Goal: Register for event/course

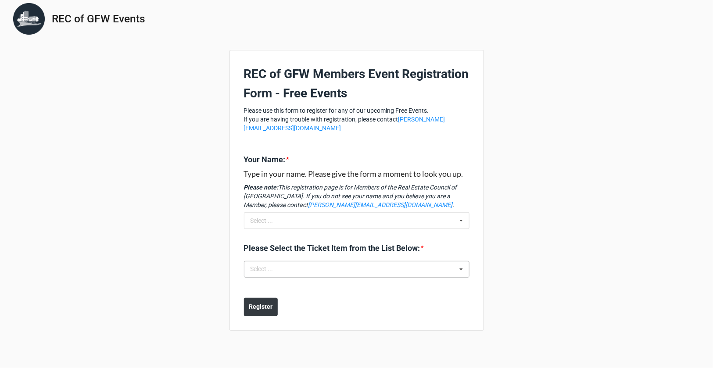
click at [342, 268] on div "Please Select the Ticket Item from the List Below: * Select ... No results foun…" at bounding box center [357, 262] width 226 height 41
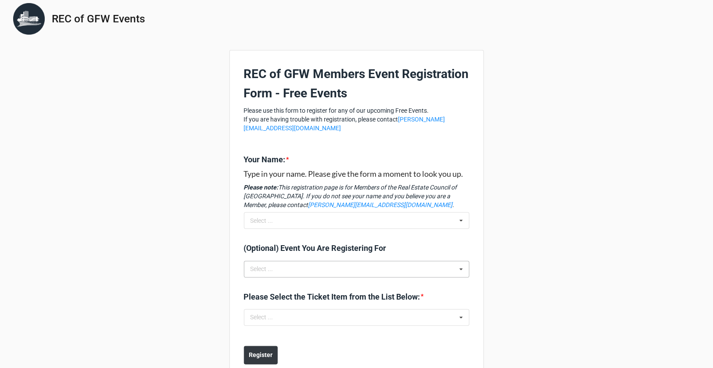
click at [334, 267] on div "Select ... No results found." at bounding box center [357, 269] width 226 height 17
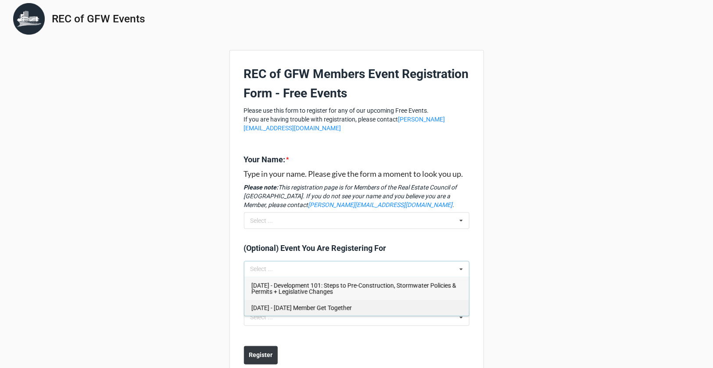
click at [327, 314] on div "Nov 05 2025 - November 2025 Member Get Together" at bounding box center [357, 308] width 225 height 16
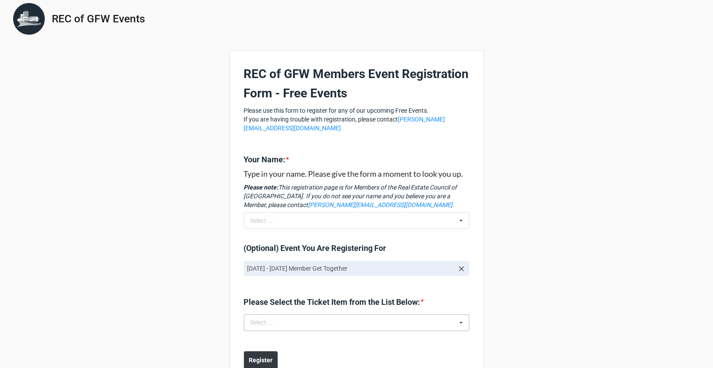
click at [327, 317] on div "Select ... No results found." at bounding box center [357, 323] width 226 height 17
click at [327, 317] on div "Select ... Nov 05 2025 - November 2025 Member Get Together: Attendee" at bounding box center [357, 323] width 226 height 17
click at [324, 337] on span "Nov 05 2025 - November 2025 Member Get Together: Attendee" at bounding box center [316, 339] width 128 height 7
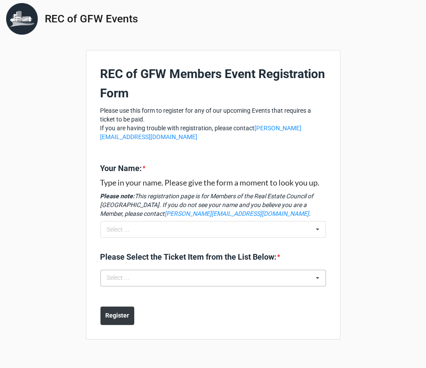
click at [255, 273] on div "Select ... No results found." at bounding box center [214, 278] width 226 height 17
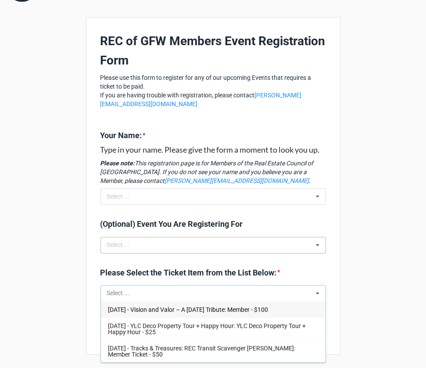
scroll to position [33, 0]
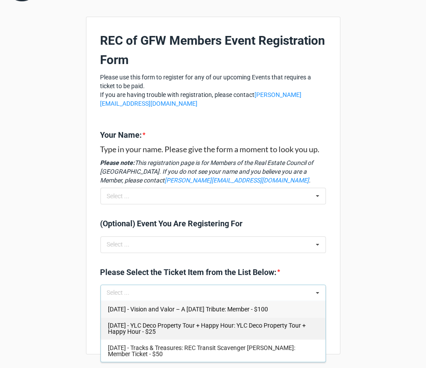
click at [234, 333] on div "Oct 08 2025 - YLC Deco Property Tour + Happy Hour: YLC Deco Property Tour + Hap…" at bounding box center [213, 328] width 225 height 22
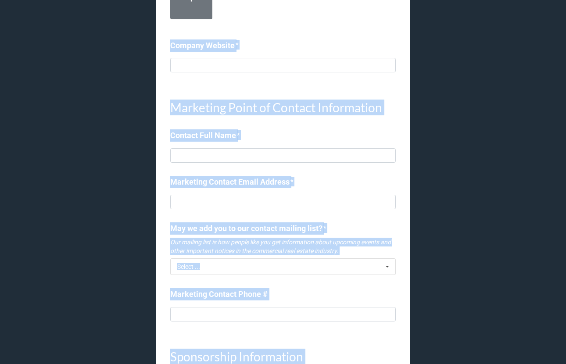
scroll to position [526, 0]
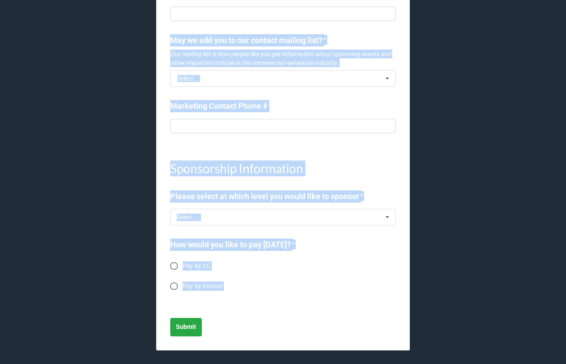
drag, startPoint x: 162, startPoint y: 23, endPoint x: 337, endPoint y: 397, distance: 413.0
click at [337, 364] on html "2025 Panther Den Sponsorship Form REC of GFW Membership Is your Company a Membe…" at bounding box center [283, 182] width 566 height 364
copy body "2025 Panther Den Sponsorship Form REC of GFW Membership Is your Company a Membe…"
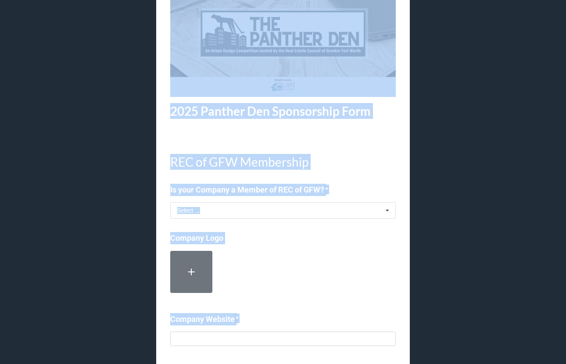
scroll to position [82, 0]
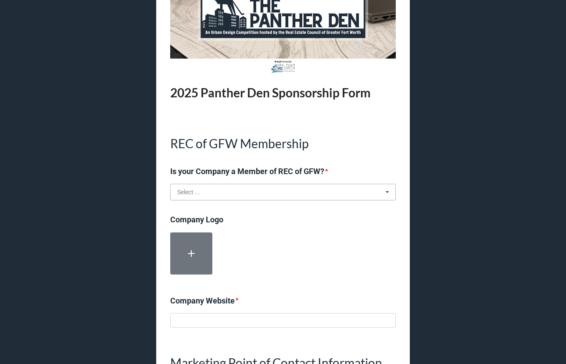
click at [234, 190] on input "text" at bounding box center [283, 192] width 225 height 16
click at [192, 211] on div "Yes" at bounding box center [283, 208] width 225 height 16
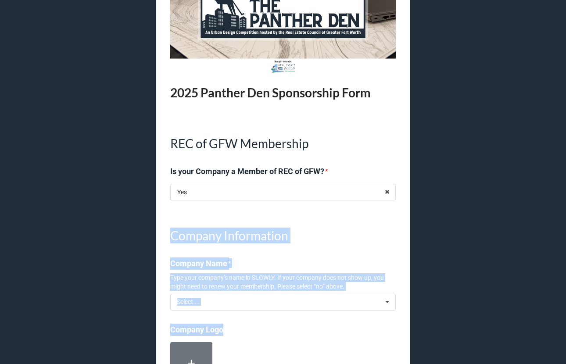
drag, startPoint x: 140, startPoint y: 231, endPoint x: 271, endPoint y: 328, distance: 162.5
copy div "Company Information Company Name * Type your company’s name in SLOWLY. If your …"
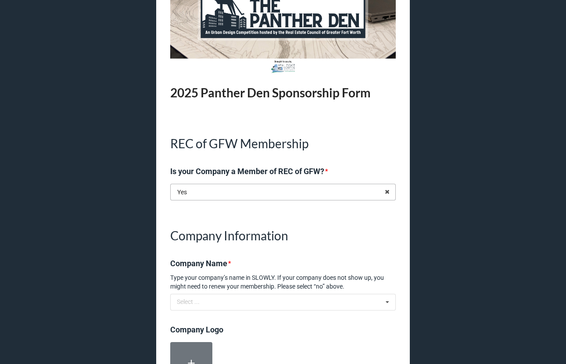
click at [213, 193] on input "text" at bounding box center [283, 192] width 225 height 16
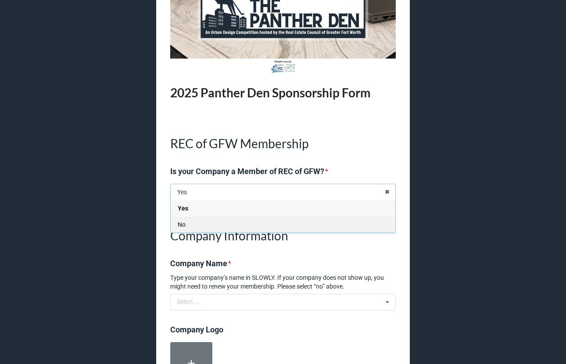
click at [213, 231] on div "No" at bounding box center [283, 224] width 225 height 16
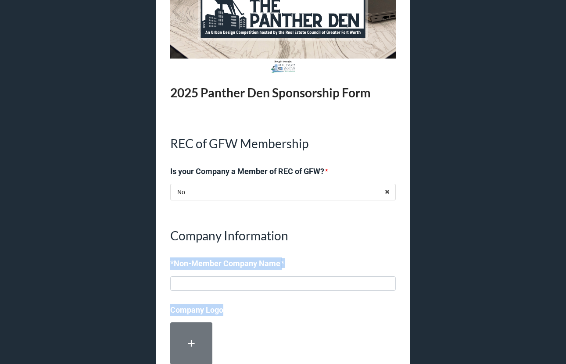
drag, startPoint x: 165, startPoint y: 260, endPoint x: 404, endPoint y: 305, distance: 243.4
copy div "*Non-Member Company Name * Company Logo"
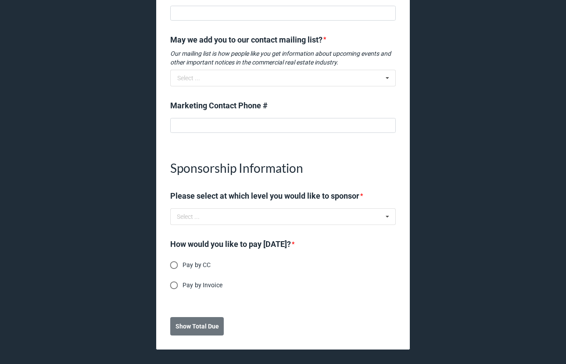
scroll to position [615, 0]
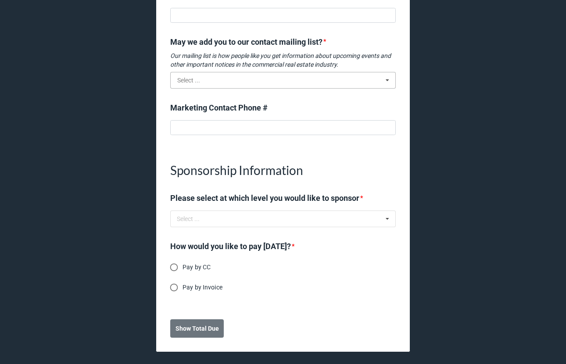
click at [233, 81] on input "text" at bounding box center [283, 80] width 225 height 16
click at [232, 221] on div "Select ... No results found." at bounding box center [283, 219] width 226 height 17
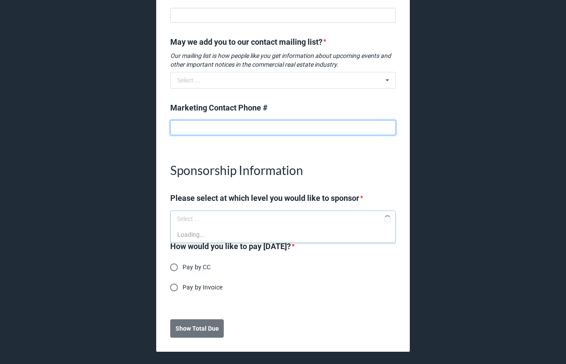
click at [271, 123] on input at bounding box center [283, 127] width 226 height 15
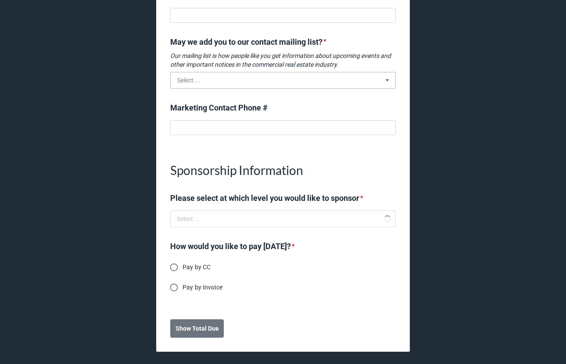
click at [265, 80] on input "text" at bounding box center [283, 80] width 225 height 16
drag, startPoint x: 235, startPoint y: 326, endPoint x: 153, endPoint y: 326, distance: 81.7
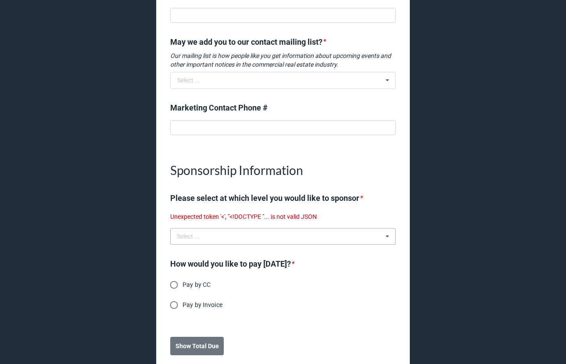
click at [232, 230] on div "Select ... No results found." at bounding box center [283, 236] width 226 height 17
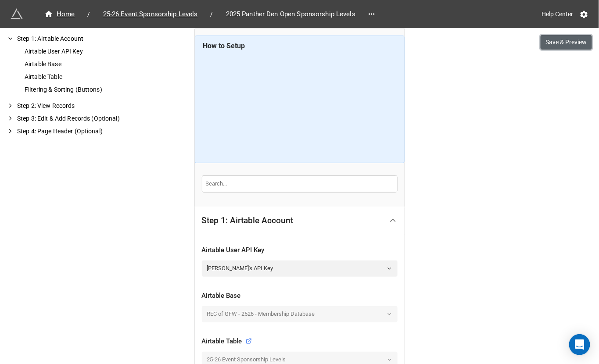
click at [578, 42] on button "Save & Preview" at bounding box center [566, 42] width 51 height 15
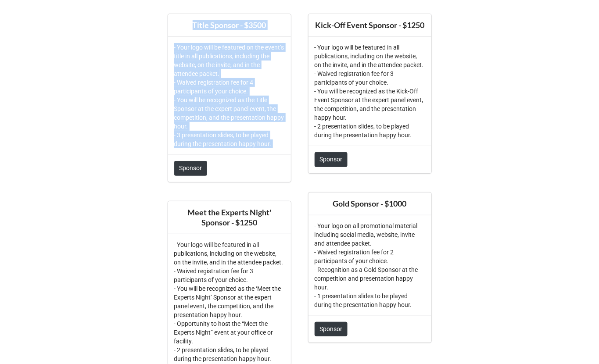
drag, startPoint x: 154, startPoint y: 19, endPoint x: 265, endPoint y: 196, distance: 208.5
click at [265, 196] on div "Title Sponsor - $3500 - Your logo will be featured on the event’s title in all …" at bounding box center [299, 296] width 599 height 593
copy div "Title Sponsor - $3500 - Your logo will be featured on the event’s title in all …"
click at [191, 173] on link "Sponsor" at bounding box center [190, 168] width 33 height 15
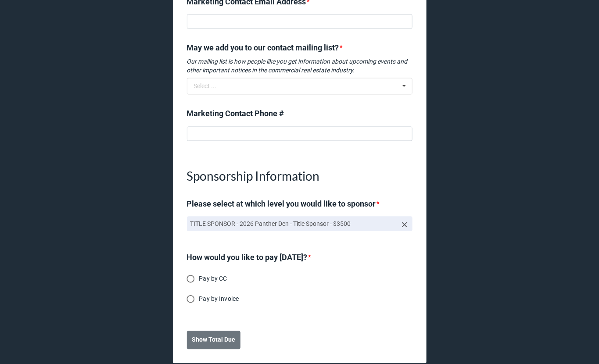
scroll to position [532, 0]
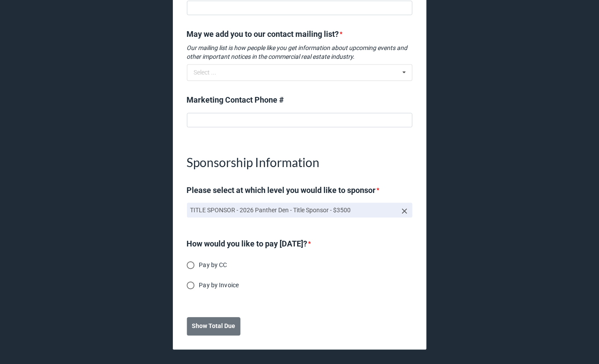
click at [223, 284] on span "Pay by Invoice" at bounding box center [219, 285] width 40 height 9
click at [199, 284] on input "Pay by Invoice" at bounding box center [190, 285] width 17 height 17
radio input "true"
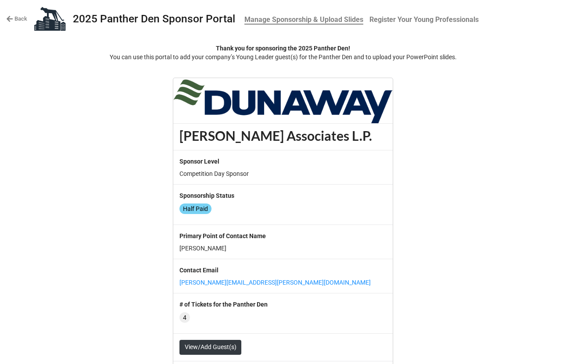
click at [14, 21] on link "Back" at bounding box center [16, 18] width 21 height 9
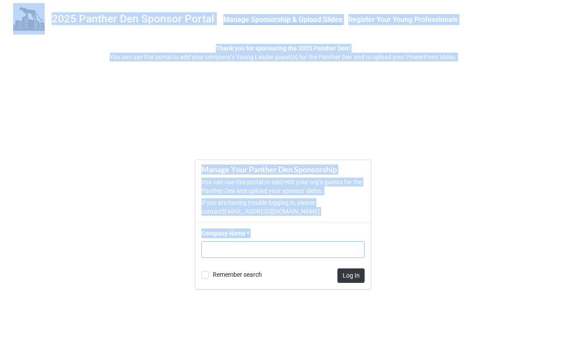
drag, startPoint x: 11, startPoint y: 9, endPoint x: 421, endPoint y: 321, distance: 515.3
click at [421, 321] on div "2025 Panther Den Sponsor Portal Manage Sponsorship & Upload Slides Register You…" at bounding box center [283, 182] width 566 height 364
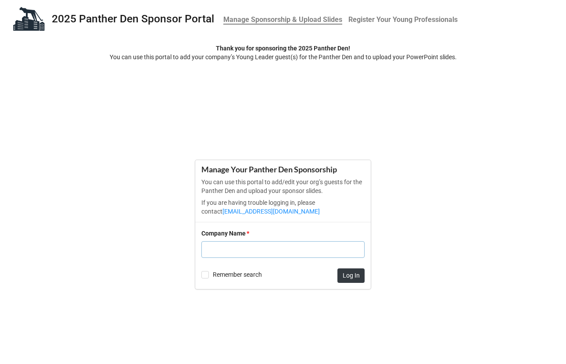
click at [421, 314] on form "Manage Your Panther Den Sponsorship You can use this portal to add/edit your or…" at bounding box center [283, 224] width 566 height 265
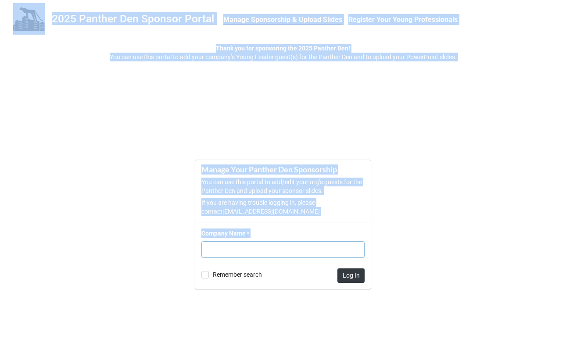
drag, startPoint x: 12, startPoint y: 12, endPoint x: 397, endPoint y: 348, distance: 510.5
click at [397, 348] on div "2025 Panther Den Sponsor Portal Manage Sponsorship & Upload Slides Register You…" at bounding box center [283, 182] width 566 height 364
copy body "2025 Panther Den Sponsor Portal Manage Sponsorship & Upload Slides Register You…"
click at [369, 111] on form "Manage Your Panther Den Sponsorship You can use this portal to add/edit your or…" at bounding box center [283, 224] width 566 height 265
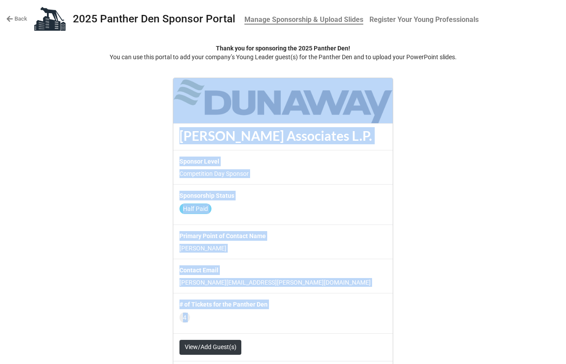
scroll to position [69, 0]
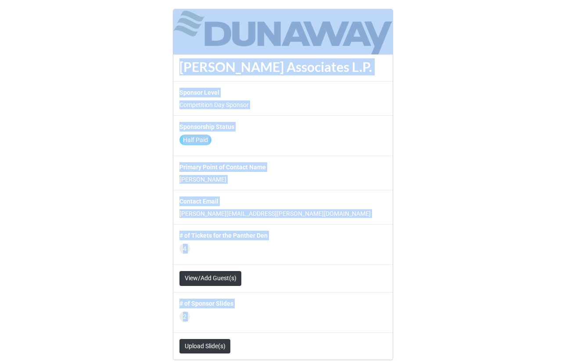
drag, startPoint x: 162, startPoint y: 74, endPoint x: 290, endPoint y: 381, distance: 332.2
click at [290, 364] on html "Back 2025 Panther Den Sponsor Portal Manage Sponsorship & Upload Slides Registe…" at bounding box center [283, 182] width 566 height 364
copy body "[PERSON_NAME] Associates L.P. Sponsor Level Competition Day Sponsor Sponsorship…"
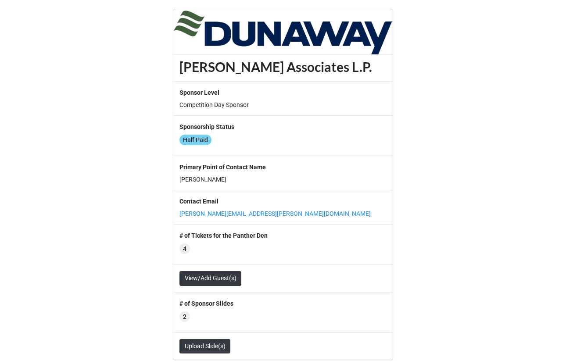
click at [281, 94] on label "Sponsor Level" at bounding box center [283, 93] width 207 height 10
click at [205, 272] on link "View/Add Guest(s)" at bounding box center [211, 278] width 62 height 15
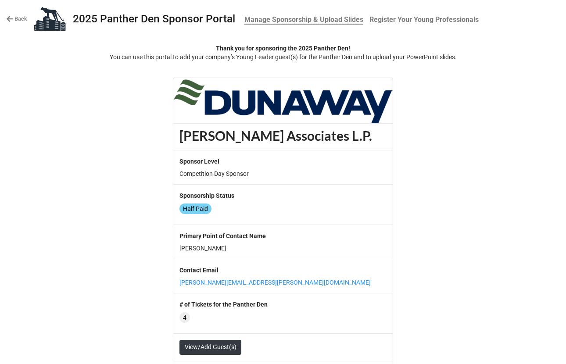
click at [17, 15] on link "Back" at bounding box center [16, 18] width 21 height 9
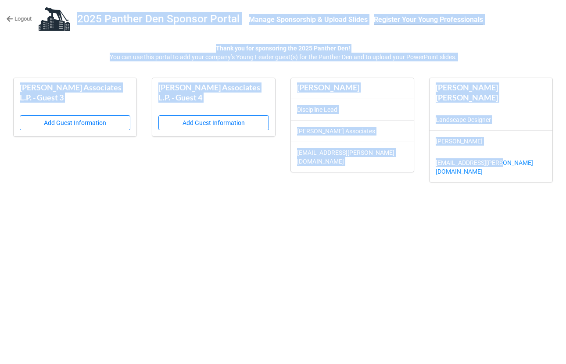
drag, startPoint x: 77, startPoint y: 14, endPoint x: 435, endPoint y: 201, distance: 403.3
click at [435, 201] on div "Logout 2025 Panther Den Sponsor Portal Manage Sponsorship & Upload Slides Regis…" at bounding box center [283, 182] width 566 height 364
copy div "2025 Panther Den Sponsor Portal Manage Sponsorship & Upload Slides Register You…"
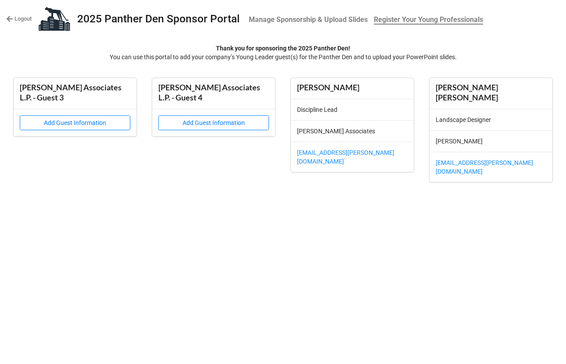
click at [367, 68] on div at bounding box center [283, 67] width 566 height 7
drag, startPoint x: 297, startPoint y: 86, endPoint x: 369, endPoint y: 88, distance: 71.6
click at [369, 88] on div "[PERSON_NAME]" at bounding box center [352, 88] width 111 height 10
copy div "[PERSON_NAME]"
drag, startPoint x: 349, startPoint y: 108, endPoint x: 292, endPoint y: 108, distance: 56.6
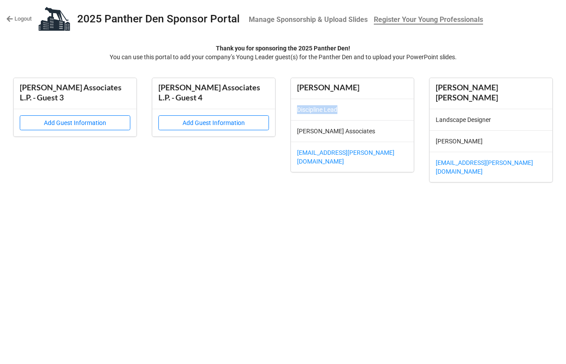
click at [292, 108] on div "Discipline Lead" at bounding box center [352, 110] width 123 height 22
copy p "Discipline Lead"
drag, startPoint x: 361, startPoint y: 131, endPoint x: 285, endPoint y: 131, distance: 75.9
click at [285, 131] on div "Dunaway Associates L.P. - Guest 3 Add Guest Information Dunaway Associates L.P.…" at bounding box center [283, 130] width 548 height 104
copy p "Dunaway Associates"
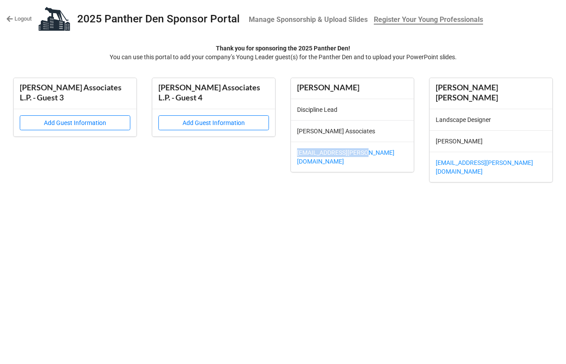
drag, startPoint x: 391, startPoint y: 154, endPoint x: 290, endPoint y: 154, distance: 101.0
click at [290, 154] on div "Nathan Ferguson Discipline Lead Dunaway Associates NFerguson@dunaway.com" at bounding box center [353, 130] width 132 height 104
copy link "NFerguson@dunaway.com"
drag, startPoint x: 61, startPoint y: 95, endPoint x: 18, endPoint y: 90, distance: 43.3
click at [18, 90] on div "Dunaway Associates L.P. - Guest 3" at bounding box center [75, 93] width 123 height 31
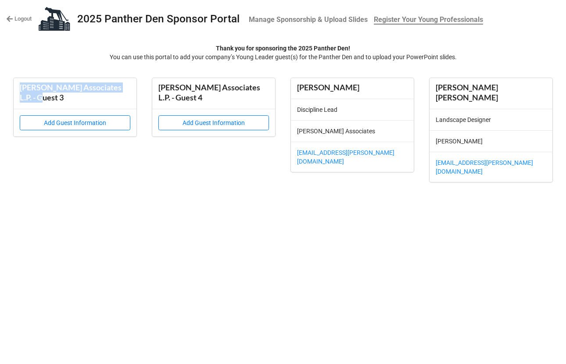
copy div "Dunaway Associates L.P. - Guest 3"
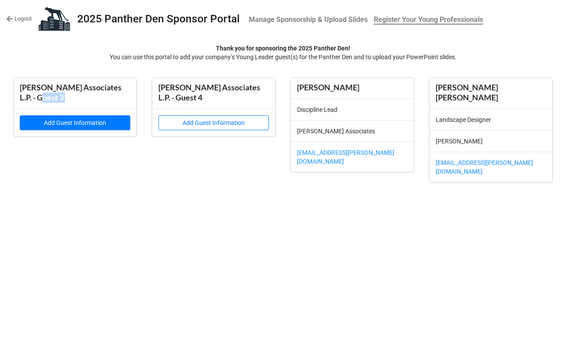
drag, startPoint x: 38, startPoint y: 108, endPoint x: 116, endPoint y: 128, distance: 80.3
click at [116, 128] on div "Dunaway Associates L.P. - Guest 3 Add Guest Information" at bounding box center [75, 107] width 123 height 58
copy div "Add Guest Information"
click at [78, 120] on button "Add Guest Information" at bounding box center [75, 122] width 111 height 15
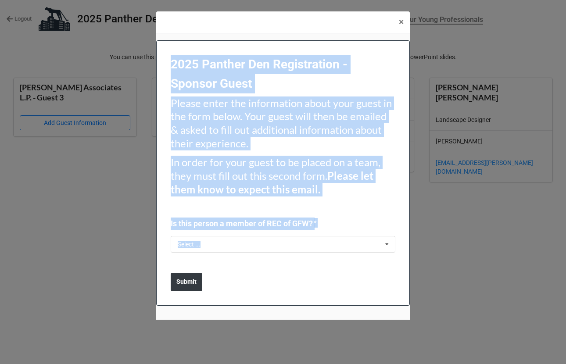
drag, startPoint x: 167, startPoint y: 57, endPoint x: 383, endPoint y: 254, distance: 292.1
click at [383, 254] on div "2025 Panther Den Registration - Sponsor Guest Please enter the information abou…" at bounding box center [283, 173] width 254 height 266
copy div "2025 Panther Den Registration - Sponsor Guest Please enter the information abou…"
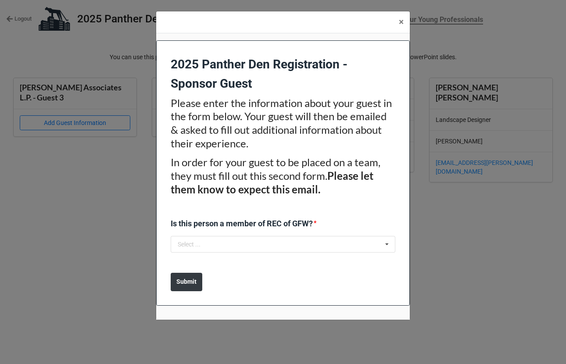
click at [205, 253] on div "Is this person a member of REC of GFW? * Select ... Yes No" at bounding box center [283, 238] width 225 height 41
click at [207, 245] on input "text" at bounding box center [284, 245] width 224 height 16
click at [209, 260] on div "Yes" at bounding box center [283, 260] width 224 height 16
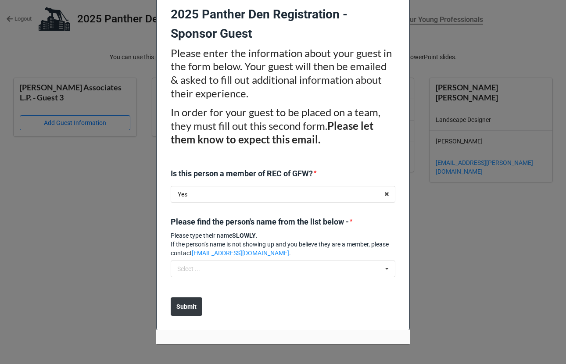
scroll to position [84, 0]
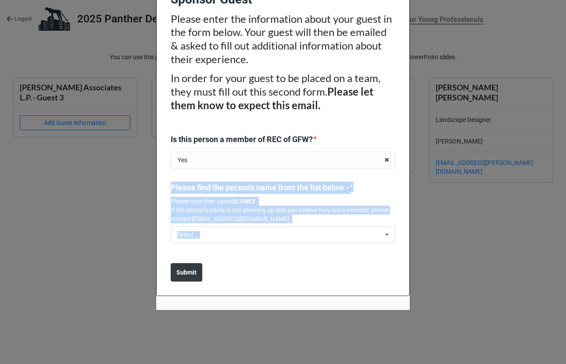
drag, startPoint x: 164, startPoint y: 181, endPoint x: 357, endPoint y: 256, distance: 207.4
click at [357, 256] on div "2025 Panther Den Registration - Sponsor Guest Please enter the information abou…" at bounding box center [283, 126] width 254 height 341
copy div "Please find the person's name from the list below - * Please type their name SL…"
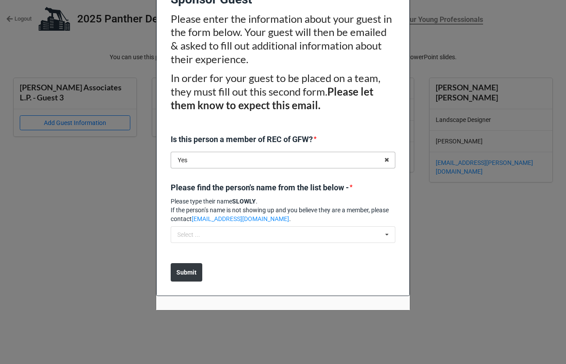
click at [211, 155] on input "text" at bounding box center [284, 160] width 224 height 16
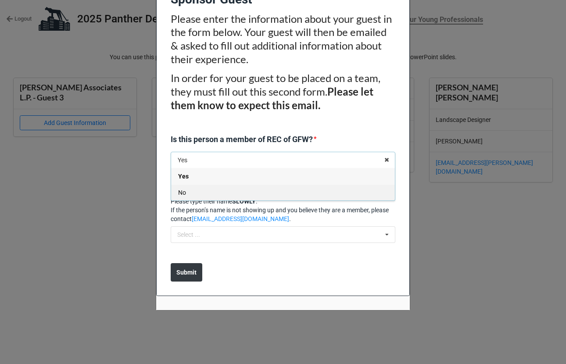
click at [325, 194] on div "No" at bounding box center [283, 192] width 224 height 16
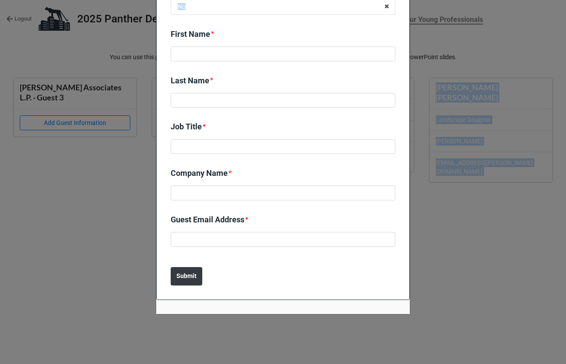
scroll to position [242, 0]
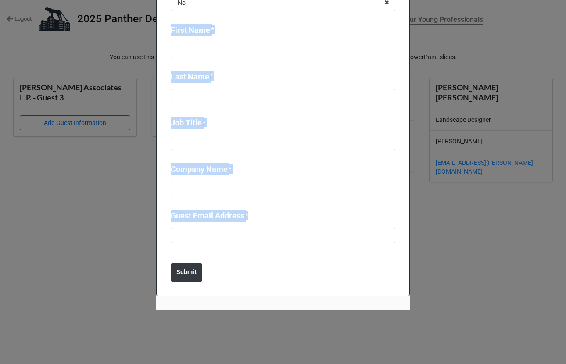
drag, startPoint x: 165, startPoint y: 178, endPoint x: 267, endPoint y: 218, distance: 109.8
click at [267, 218] on div "2025 Panther Den Registration - Sponsor Guest Please enter the information abou…" at bounding box center [283, 48] width 254 height 498
copy div "First Name * Last Name * Job Title * Company Name * Guest Email Address *"
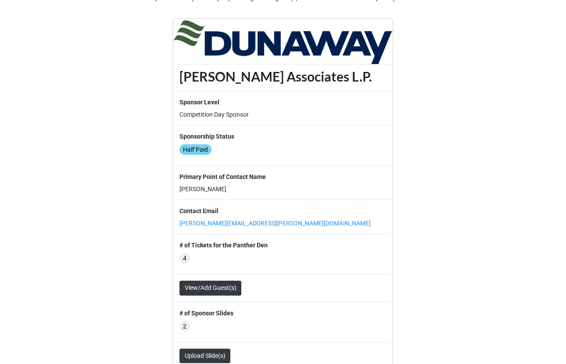
scroll to position [69, 0]
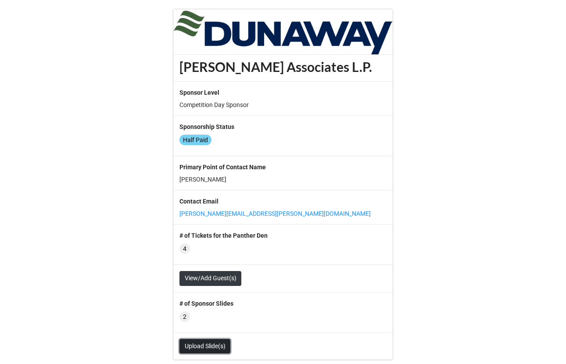
click at [211, 344] on link "Upload Slide(s)" at bounding box center [205, 346] width 51 height 15
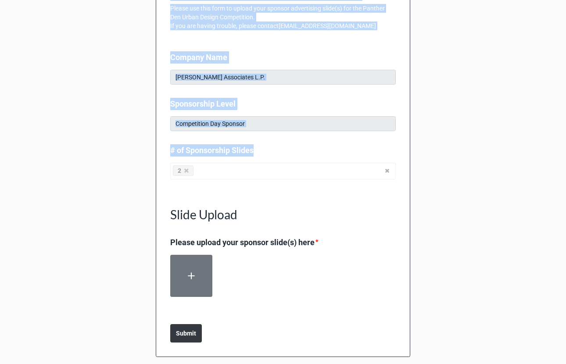
scroll to position [111, 0]
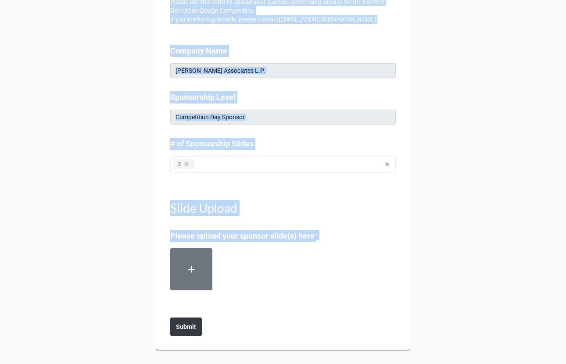
drag, startPoint x: 169, startPoint y: 14, endPoint x: 201, endPoint y: 337, distance: 325.2
click at [201, 337] on div "Panther Den Sponsor Slide Upload Please use this form to upload your sponsor ad…" at bounding box center [283, 155] width 255 height 390
copy body "Panther Den Sponsor Slide Upload Please use this form to upload your sponsor ad…"
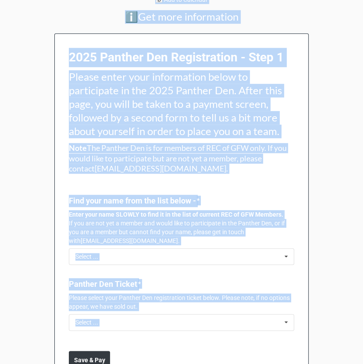
scroll to position [383, 0]
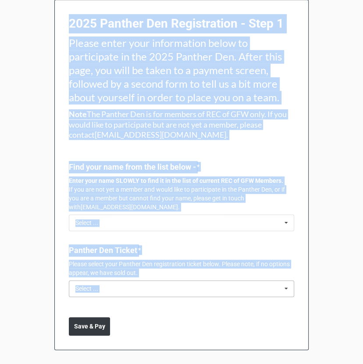
click at [251, 292] on div "Select ... No results found." at bounding box center [182, 289] width 226 height 17
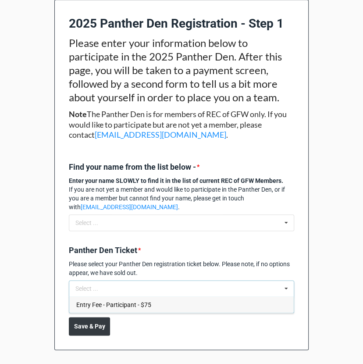
click at [217, 307] on div "Entry Fee - Participant - $75" at bounding box center [181, 305] width 225 height 16
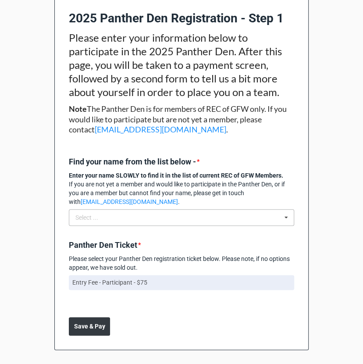
click at [140, 223] on div "Select ... No results found." at bounding box center [182, 217] width 226 height 17
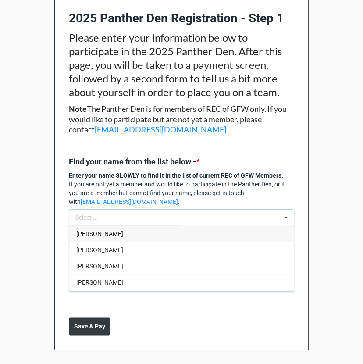
click at [132, 240] on div "Taylor Abelson" at bounding box center [181, 234] width 225 height 16
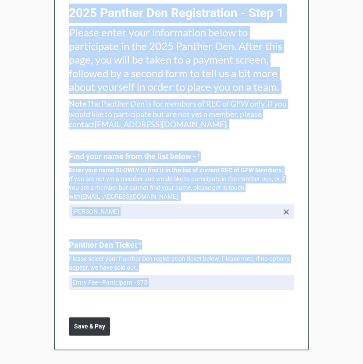
copy body "The 2025 Panther Den Urban Design Competition KICK-OFF - February 6 | 5:30 PM |…"
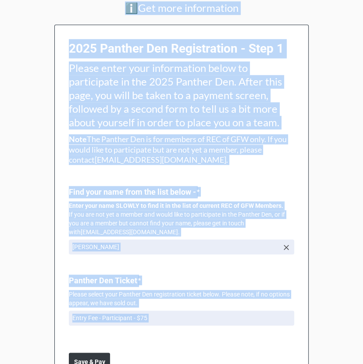
scroll to position [327, 0]
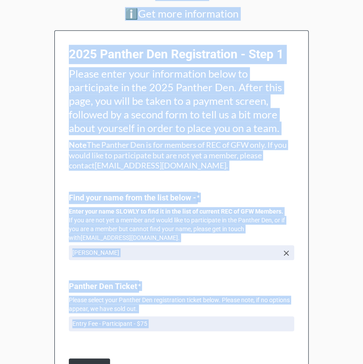
click at [90, 36] on div "2025 Panther Den Registration - Step 1 Please enter your information below to p…" at bounding box center [181, 210] width 255 height 361
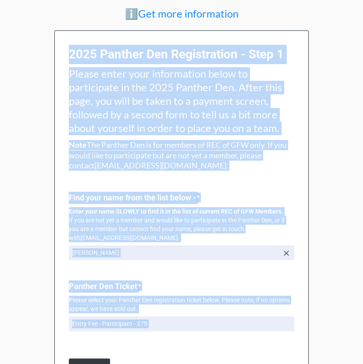
scroll to position [393, 0]
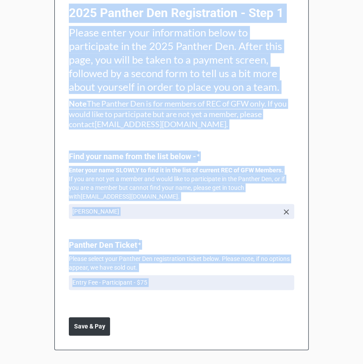
drag, startPoint x: 65, startPoint y: 51, endPoint x: 247, endPoint y: 396, distance: 390.2
click at [247, 364] on html "The 2025 Panther Den Urban Design Competition KICK-OFF - February 6 | 5:30 PM |…" at bounding box center [181, 182] width 363 height 364
copy body "2025 Panther Den Registration - Step 1 Please enter your information below to p…"
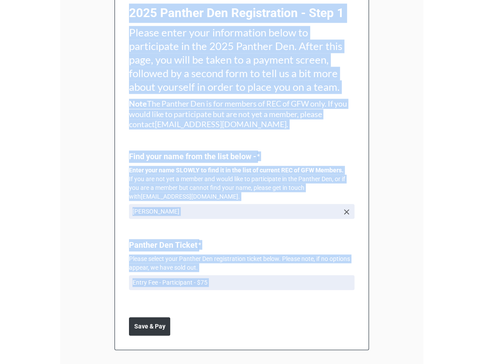
scroll to position [330, 0]
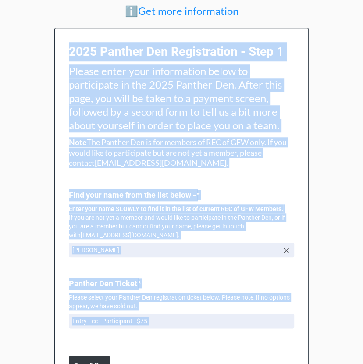
click at [286, 255] on icon at bounding box center [286, 250] width 9 height 9
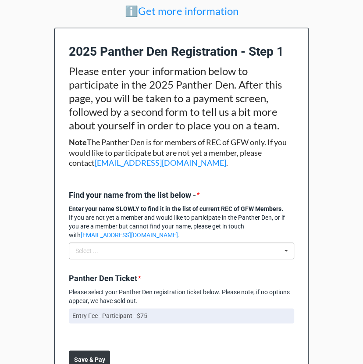
click at [137, 259] on div "Select ... Taylor Abelson Octavio Aguirre Austin Ahrendt Brandon Alexander Naho…" at bounding box center [182, 251] width 226 height 17
type input "Rachel"
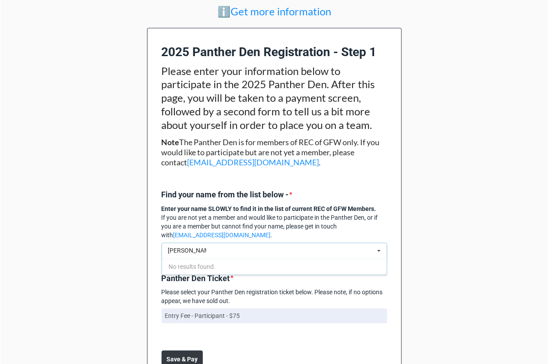
scroll to position [425, 0]
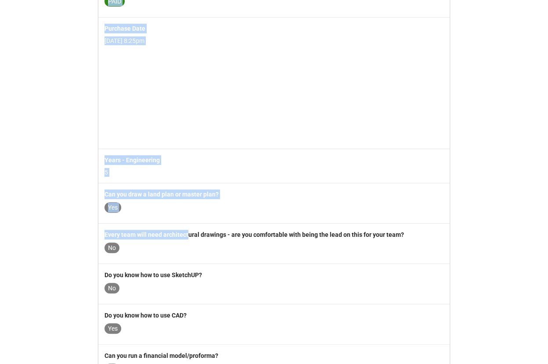
scroll to position [229, 0]
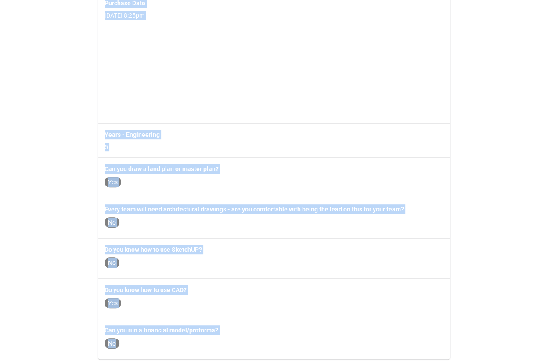
drag, startPoint x: 77, startPoint y: 22, endPoint x: 190, endPoint y: 364, distance: 360.1
click at [190, 364] on div "Thank you Grant Decker for registering for the Panther Den! This is confirmatio…" at bounding box center [274, 72] width 548 height 589
copy div "Thank you Grant Decker for registering for the Panther Den! This is confirmatio…"
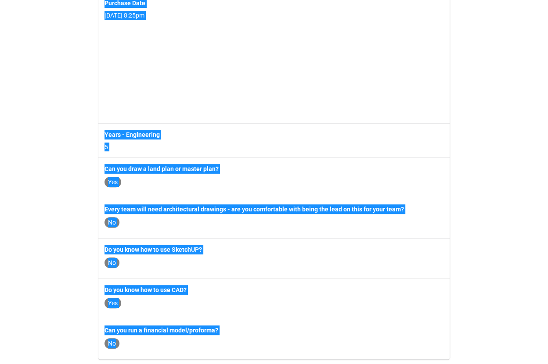
scroll to position [0, 0]
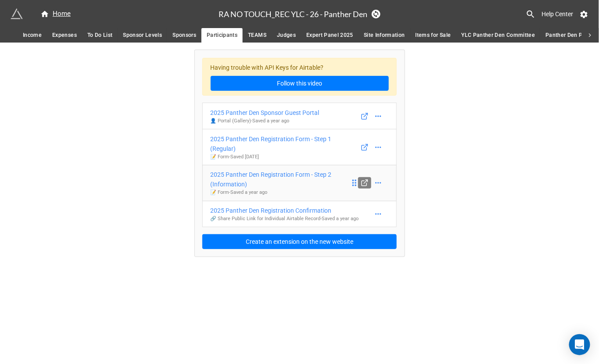
click at [366, 184] on icon at bounding box center [365, 183] width 8 height 8
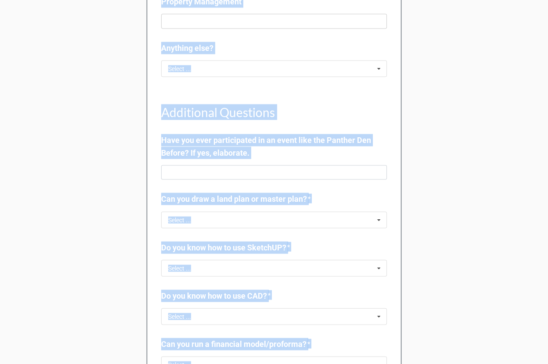
scroll to position [1377, 0]
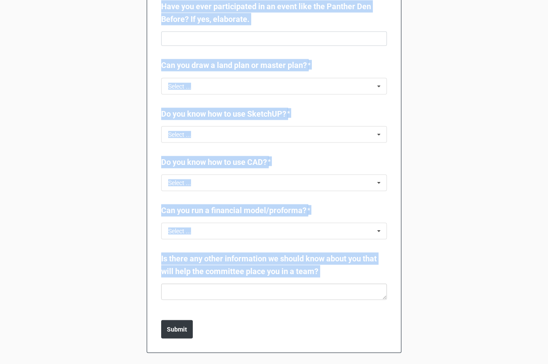
drag, startPoint x: 208, startPoint y: 7, endPoint x: 360, endPoint y: 331, distance: 357.6
copy body "Lor 0527 Ipsumdo Sit Ametc Adipis Elitseddoei TEMP-INC - Utlabore 8 | 9:07 ET |…"
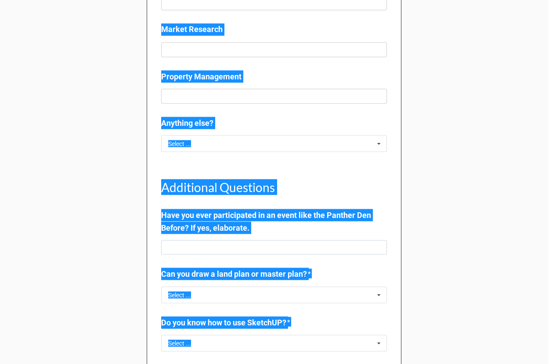
scroll to position [1210, 0]
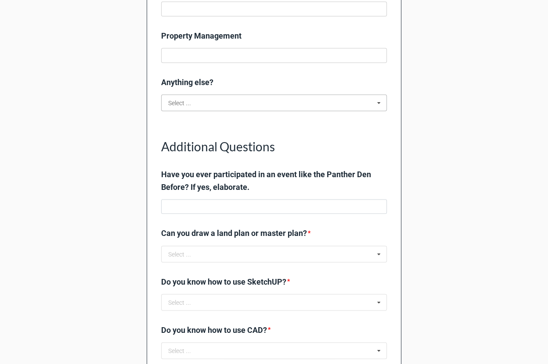
click at [227, 106] on input "text" at bounding box center [274, 103] width 225 height 16
click at [207, 115] on div "Yes" at bounding box center [274, 119] width 225 height 16
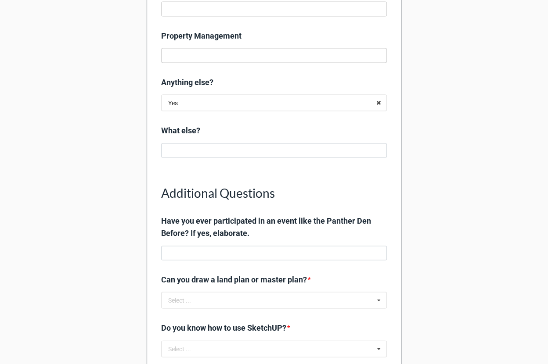
drag, startPoint x: 144, startPoint y: 121, endPoint x: 250, endPoint y: 152, distance: 110.8
copy label
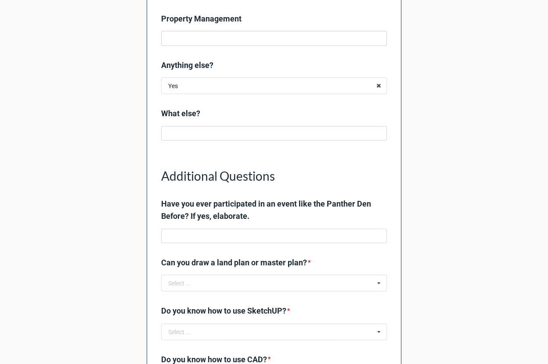
click at [178, 272] on div "Can you draw a land plan or master plan? *" at bounding box center [274, 265] width 226 height 18
click at [178, 275] on input "text" at bounding box center [274, 283] width 225 height 16
click at [178, 295] on div "Yes" at bounding box center [274, 299] width 225 height 16
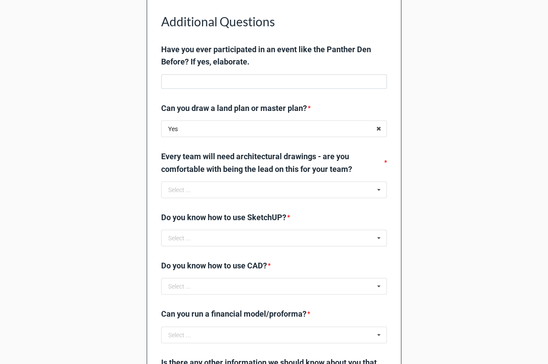
scroll to position [1381, 0]
click at [287, 186] on input "text" at bounding box center [274, 190] width 225 height 16
click at [185, 182] on input "text" at bounding box center [274, 190] width 225 height 16
click at [192, 203] on div "Yes" at bounding box center [274, 206] width 225 height 16
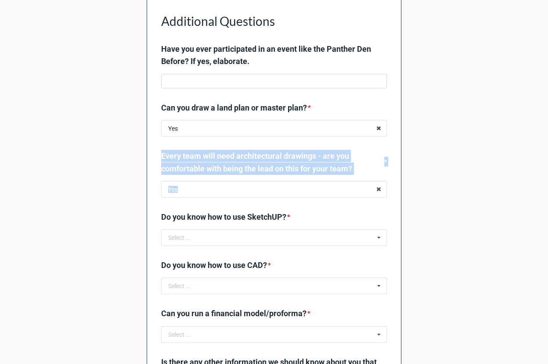
drag, startPoint x: 154, startPoint y: 143, endPoint x: 394, endPoint y: 194, distance: 245.4
copy div "Yes No Every team will need architectural drawings - are you comfortable with b…"
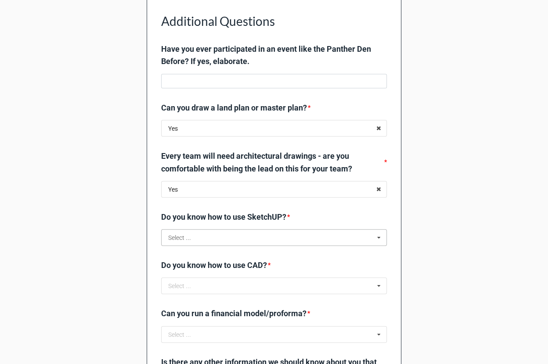
click at [224, 239] on input "text" at bounding box center [274, 238] width 225 height 16
click at [214, 252] on div "Yes" at bounding box center [274, 254] width 225 height 16
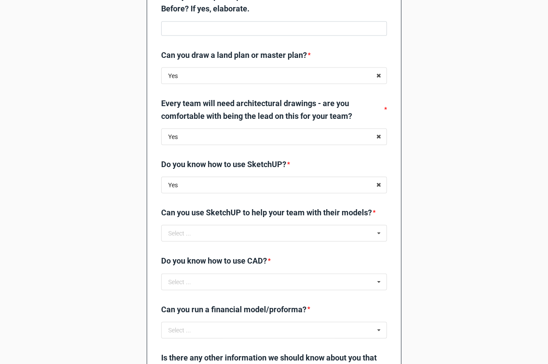
scroll to position [1450, 0]
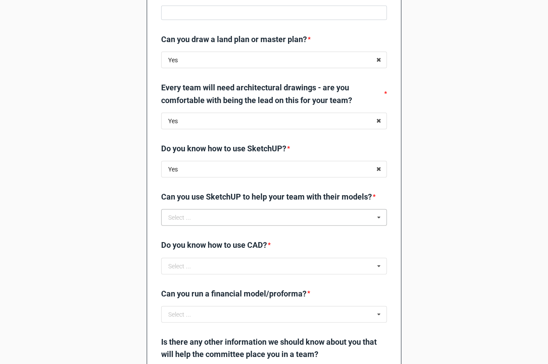
click at [185, 221] on div "Select ..." at bounding box center [179, 218] width 23 height 6
click at [182, 242] on div "Yes" at bounding box center [274, 234] width 225 height 16
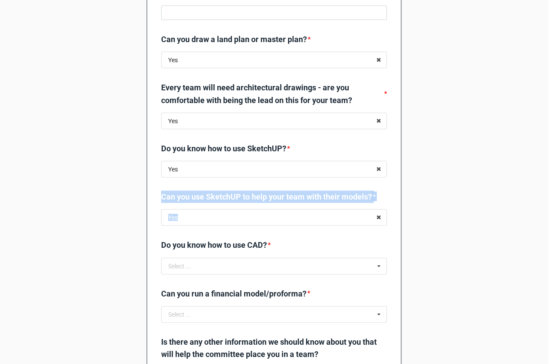
drag, startPoint x: 153, startPoint y: 192, endPoint x: 252, endPoint y: 243, distance: 111.3
copy div "Can you use SketchUP to help your team with their models? * Yes"
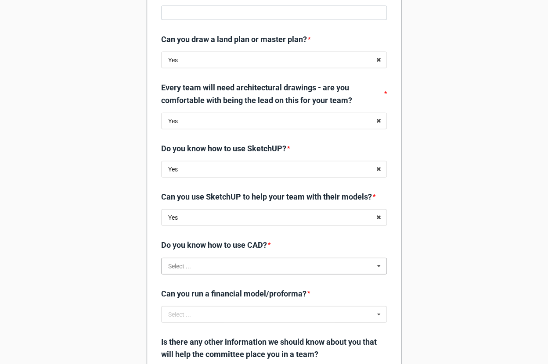
click at [195, 274] on input "text" at bounding box center [274, 267] width 225 height 16
click at [191, 291] on div "Yes" at bounding box center [274, 282] width 225 height 16
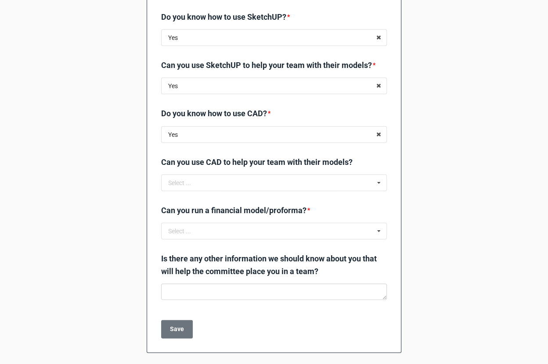
scroll to position [1593, 0]
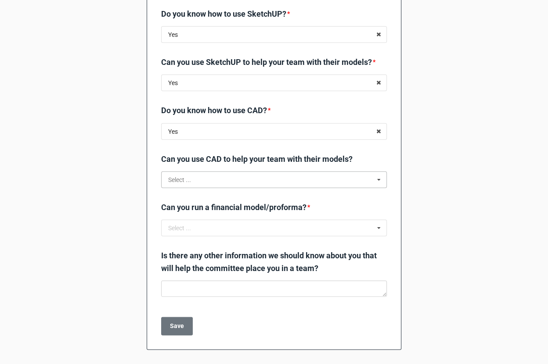
click at [237, 177] on input "text" at bounding box center [274, 180] width 225 height 16
click at [216, 194] on div "Yes" at bounding box center [274, 196] width 225 height 16
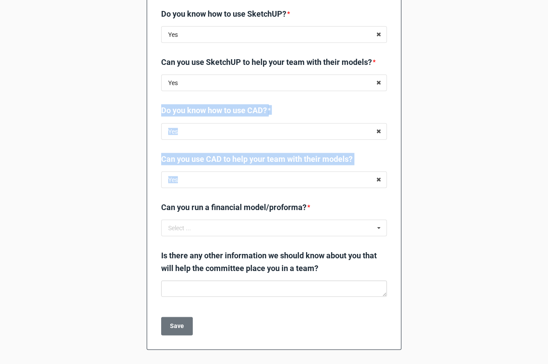
drag, startPoint x: 156, startPoint y: 113, endPoint x: 218, endPoint y: 196, distance: 103.2
click at [162, 160] on label "Can you use CAD to help your team with their models?" at bounding box center [256, 159] width 191 height 12
drag, startPoint x: 158, startPoint y: 160, endPoint x: 188, endPoint y: 201, distance: 50.7
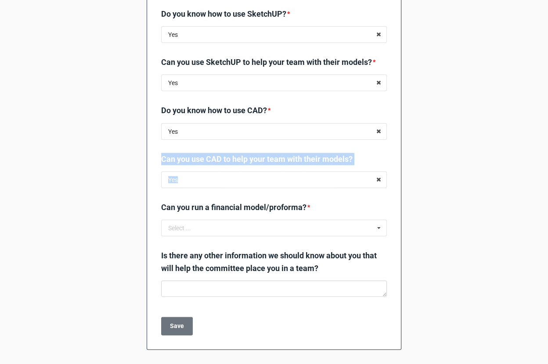
copy div "Can you use CAD to help your team with their models? Yes Yes No"
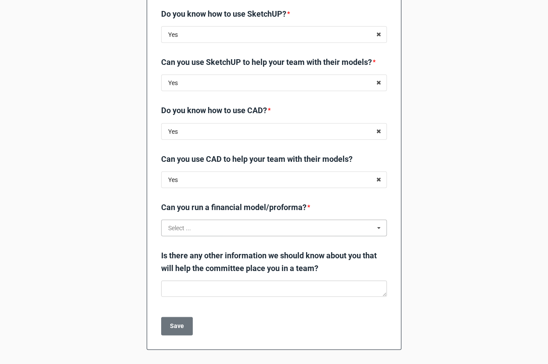
click at [194, 226] on input "text" at bounding box center [274, 228] width 225 height 16
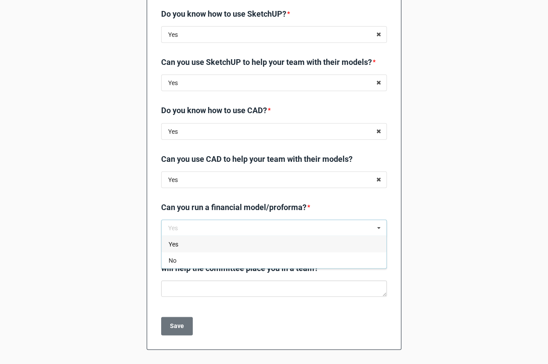
click at [191, 241] on div "Yes" at bounding box center [274, 244] width 225 height 16
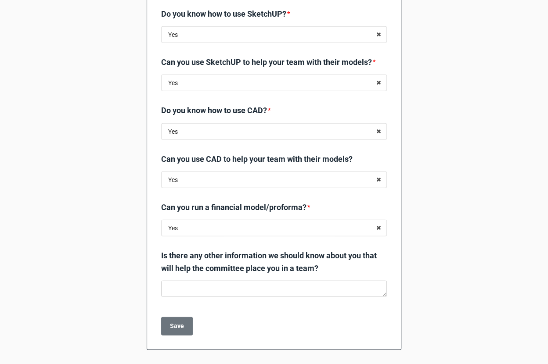
scroll to position [1594, 0]
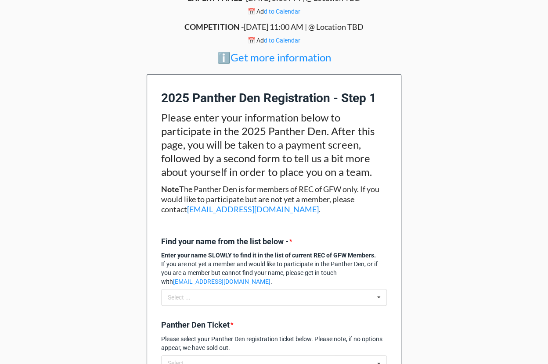
scroll to position [478, 0]
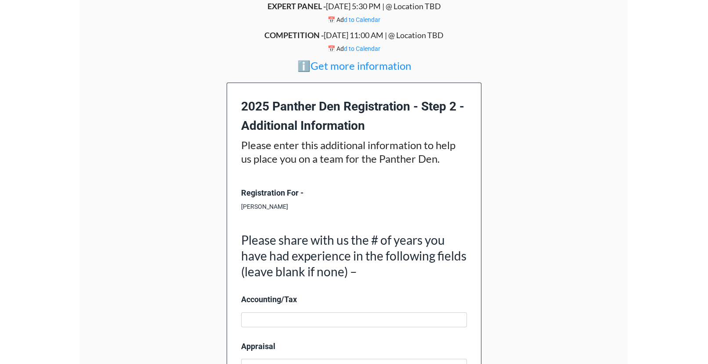
scroll to position [370, 0]
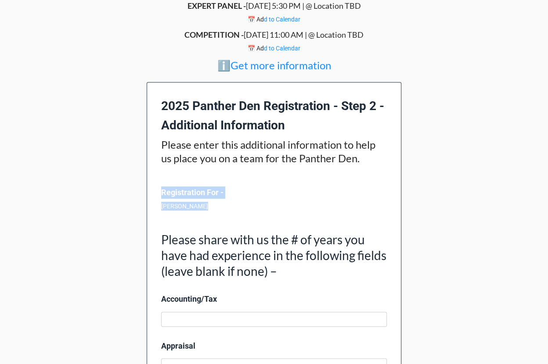
drag, startPoint x: 155, startPoint y: 187, endPoint x: 230, endPoint y: 211, distance: 79.1
click at [166, 188] on b "Registration For -" at bounding box center [192, 192] width 62 height 9
drag, startPoint x: 150, startPoint y: 188, endPoint x: 231, endPoint y: 211, distance: 84.1
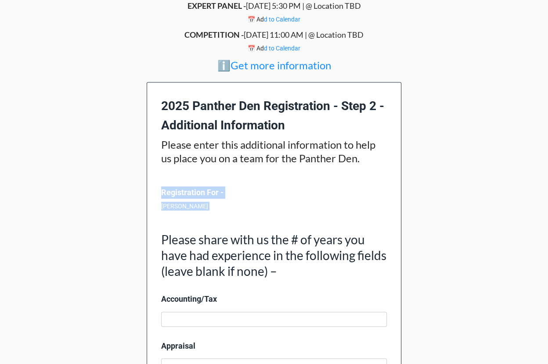
copy div "Registration For - Robyn Lombard"
click at [250, 218] on div "Please share with us the # of years you have had experience in the following fi…" at bounding box center [274, 265] width 226 height 94
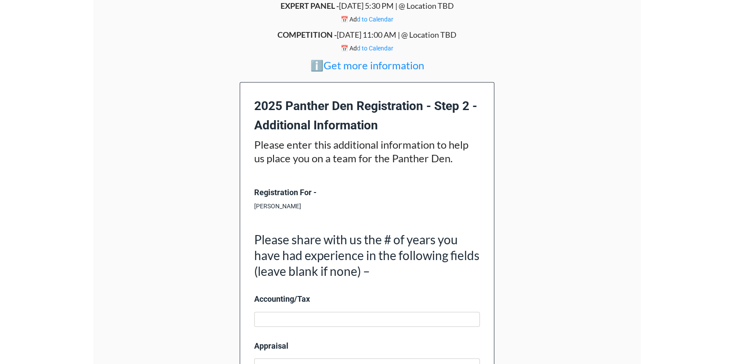
scroll to position [475, 0]
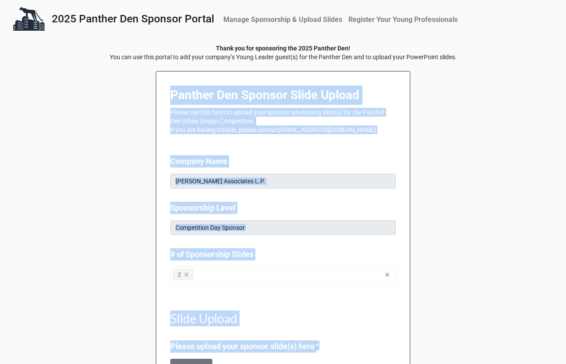
scroll to position [111, 0]
